Goal: Find specific page/section: Find specific page/section

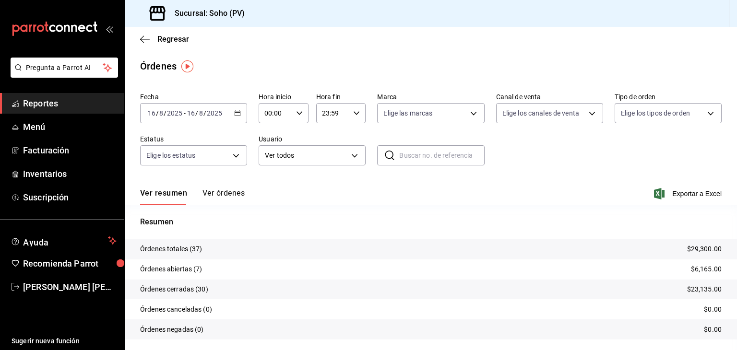
click at [221, 196] on button "Ver órdenes" at bounding box center [223, 197] width 42 height 16
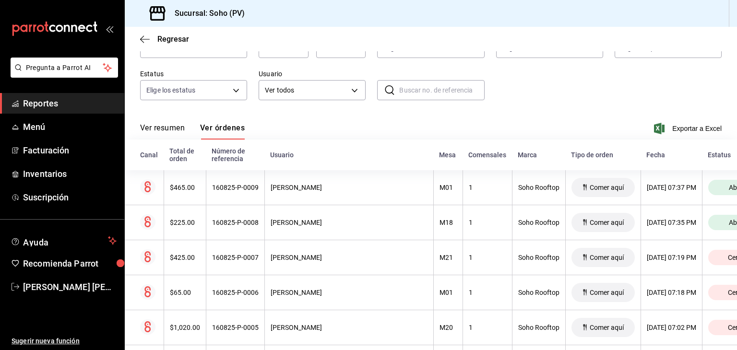
scroll to position [65, 0]
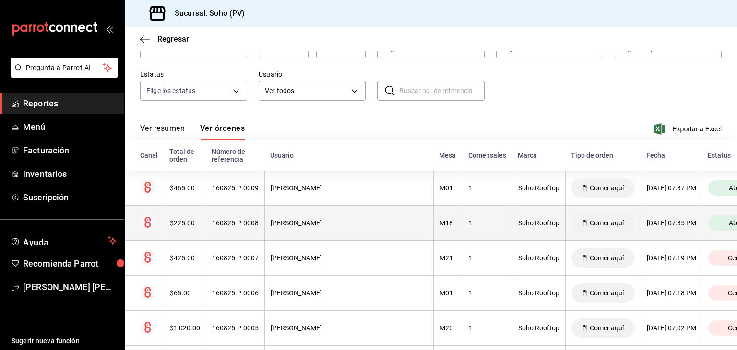
click at [322, 227] on div "[PERSON_NAME]" at bounding box center [349, 223] width 157 height 8
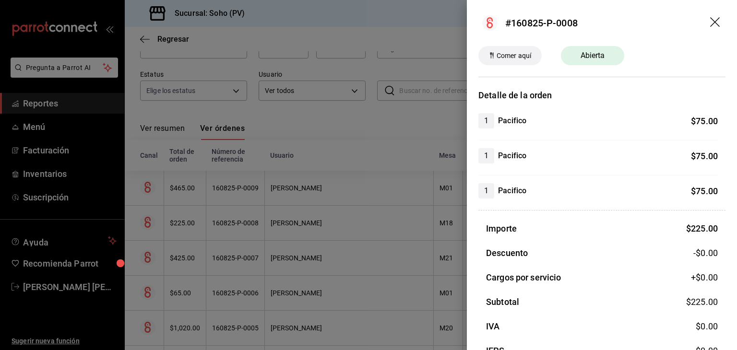
click at [710, 24] on icon "drag" at bounding box center [716, 23] width 12 height 12
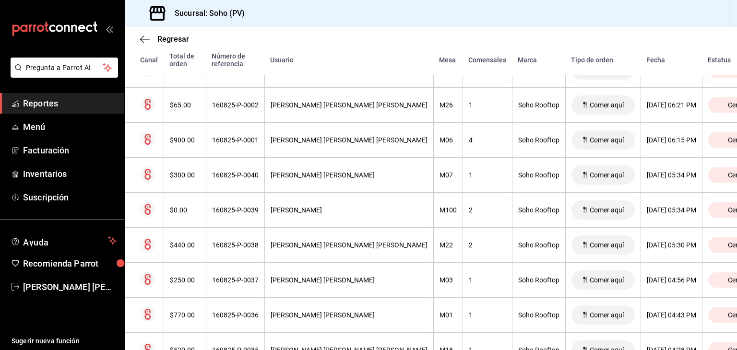
scroll to position [411, 0]
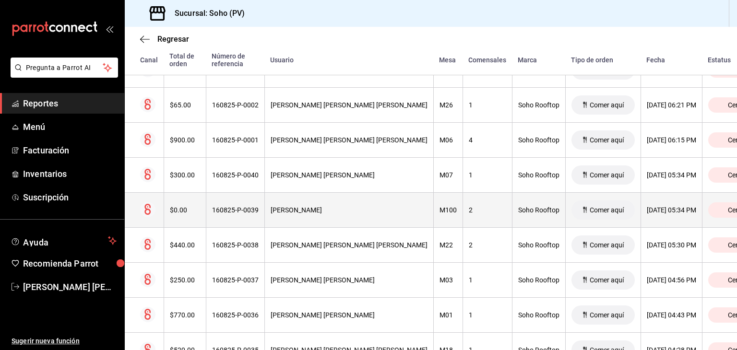
click at [322, 207] on div "[PERSON_NAME]" at bounding box center [349, 210] width 157 height 8
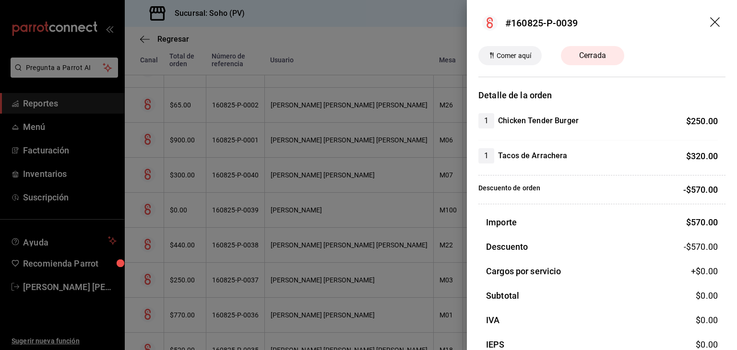
click at [710, 17] on icon "drag" at bounding box center [716, 23] width 12 height 12
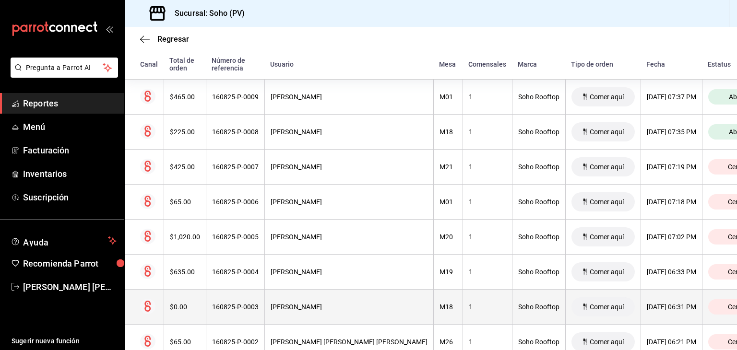
scroll to position [0, 0]
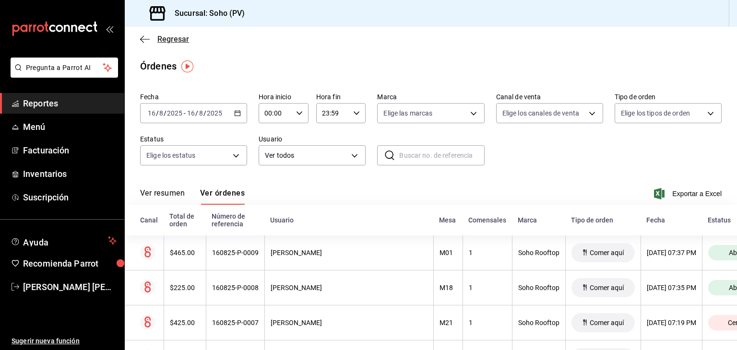
click at [143, 41] on icon "button" at bounding box center [145, 39] width 10 height 9
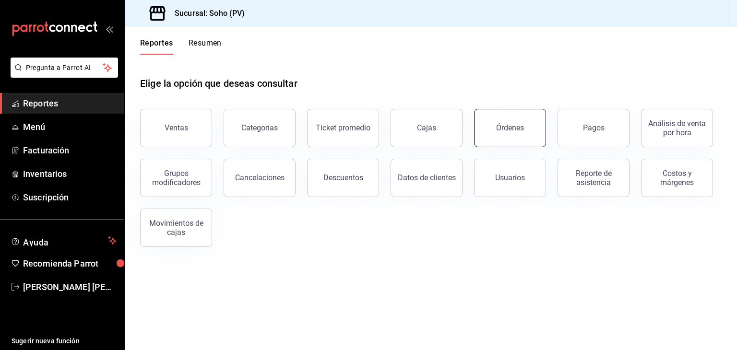
click at [501, 128] on div "Órdenes" at bounding box center [510, 127] width 28 height 9
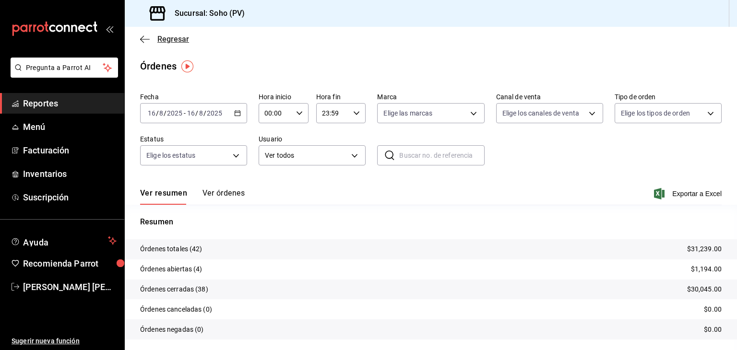
click at [146, 39] on icon "button" at bounding box center [145, 39] width 10 height 0
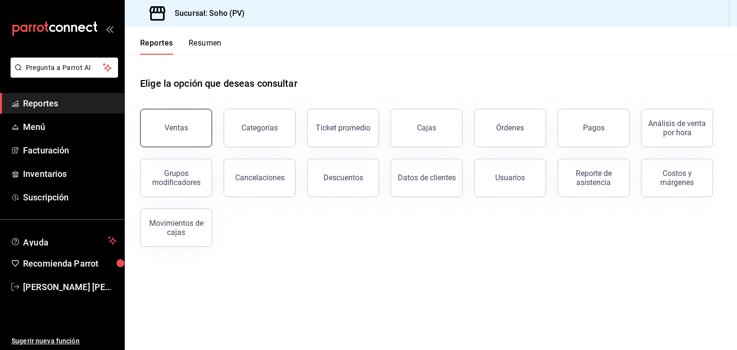
click at [171, 139] on button "Ventas" at bounding box center [176, 128] width 72 height 38
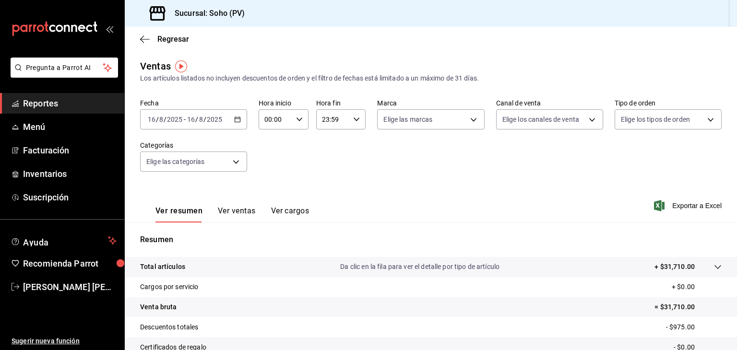
click at [237, 121] on icon "button" at bounding box center [237, 119] width 7 height 7
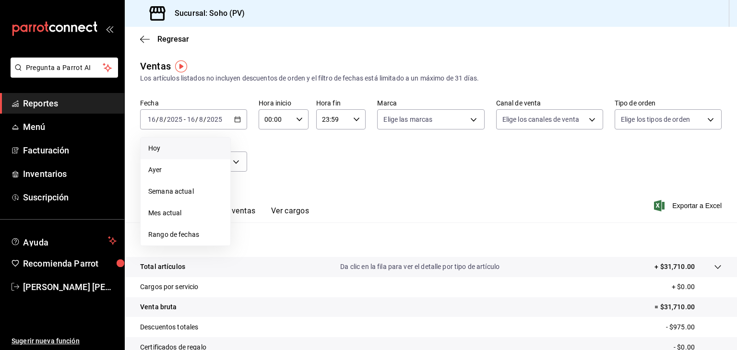
click at [174, 147] on span "Hoy" at bounding box center [185, 148] width 74 height 10
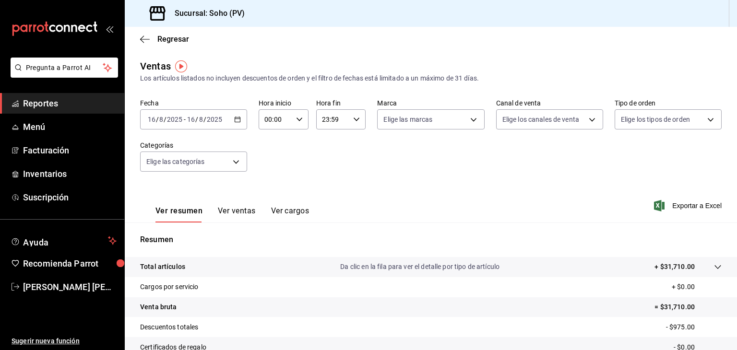
click at [35, 103] on span "Reportes" at bounding box center [70, 103] width 94 height 13
